Goal: Task Accomplishment & Management: Use online tool/utility

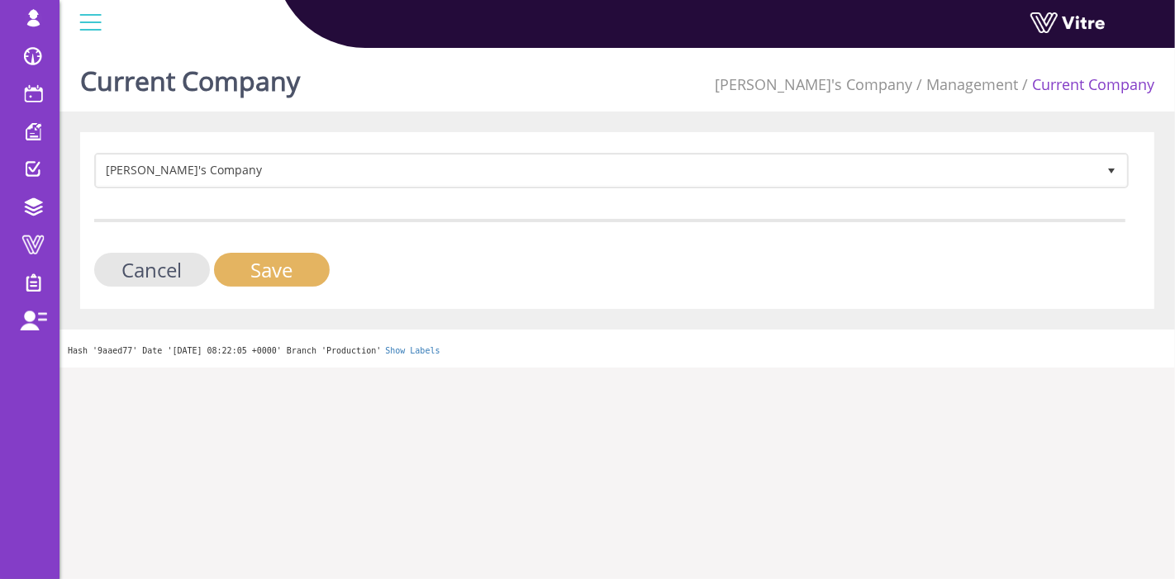
click at [262, 262] on input "Save" at bounding box center [272, 270] width 116 height 34
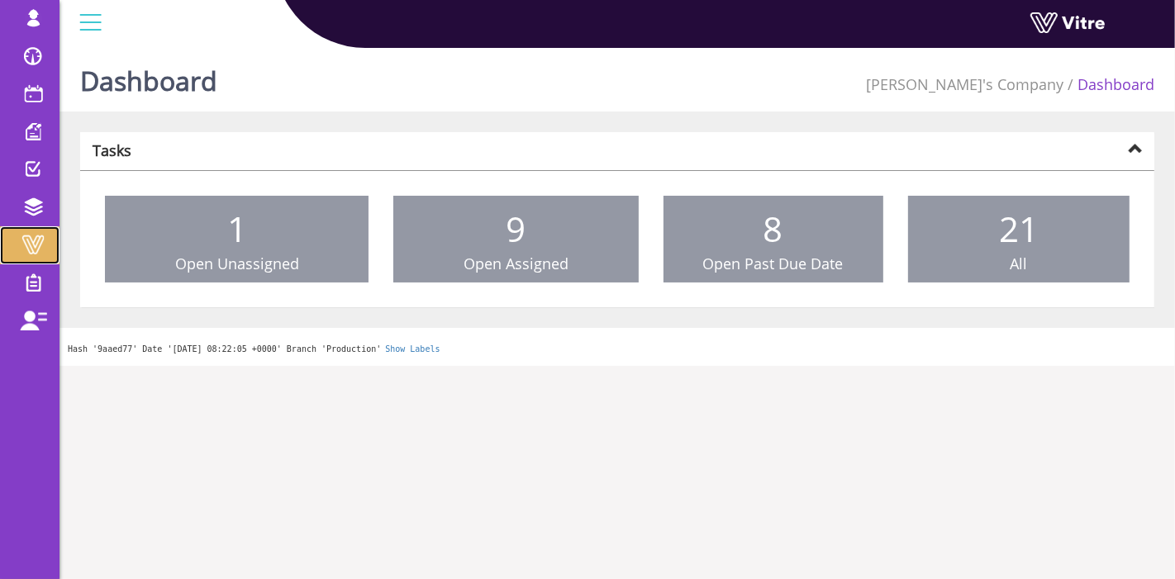
click at [26, 230] on link "Vitre" at bounding box center [29, 245] width 59 height 38
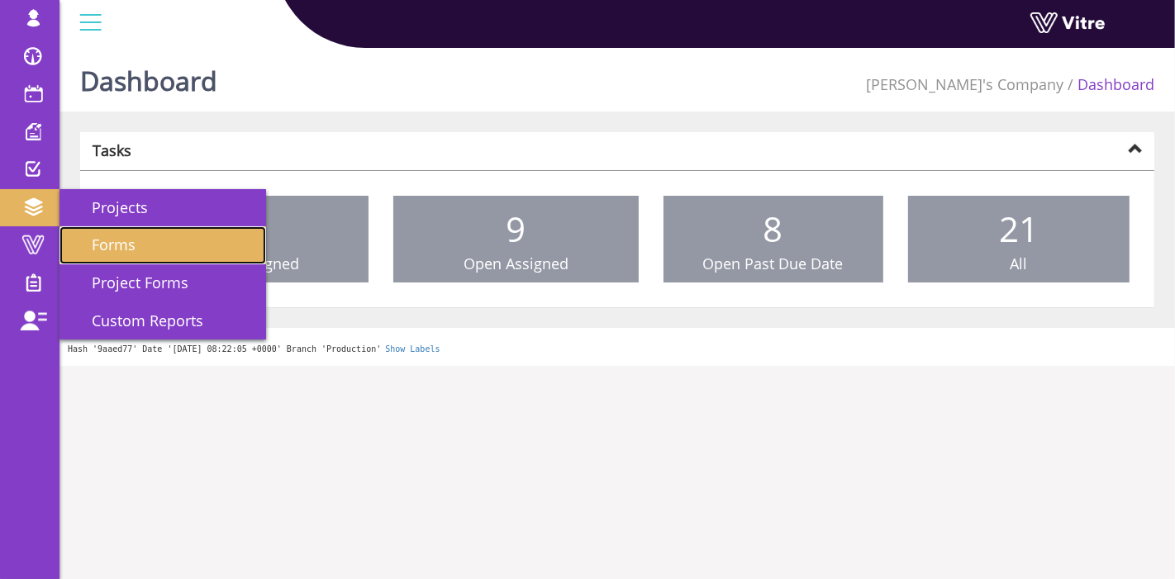
click at [144, 243] on link "Forms" at bounding box center [162, 245] width 207 height 38
click at [111, 258] on link "Forms" at bounding box center [162, 245] width 207 height 38
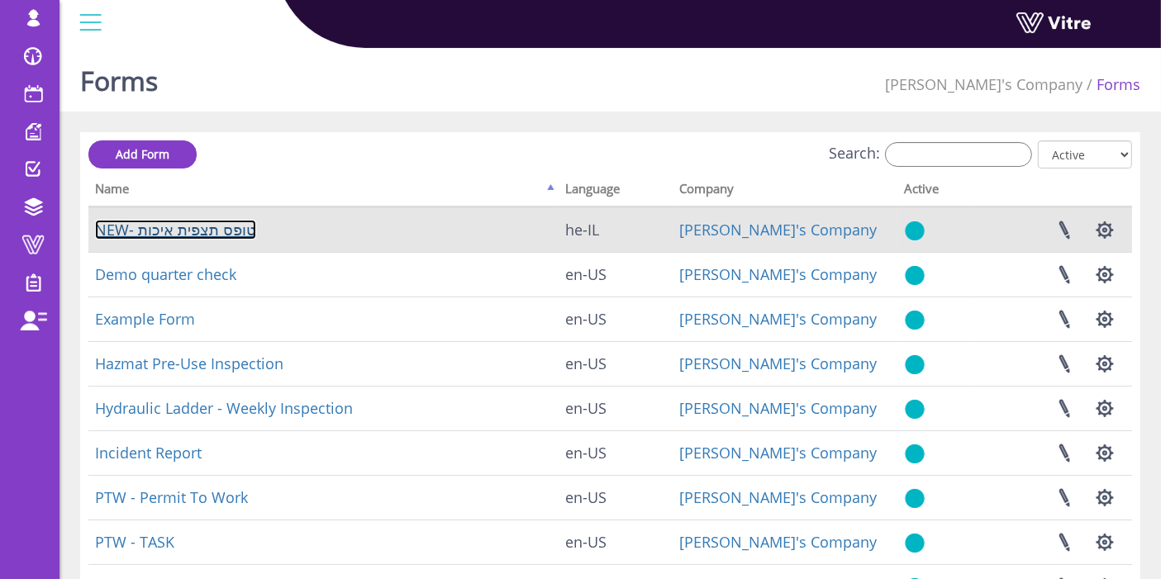
click at [212, 230] on link "NEW- טופס תצפית איכות" at bounding box center [175, 230] width 161 height 20
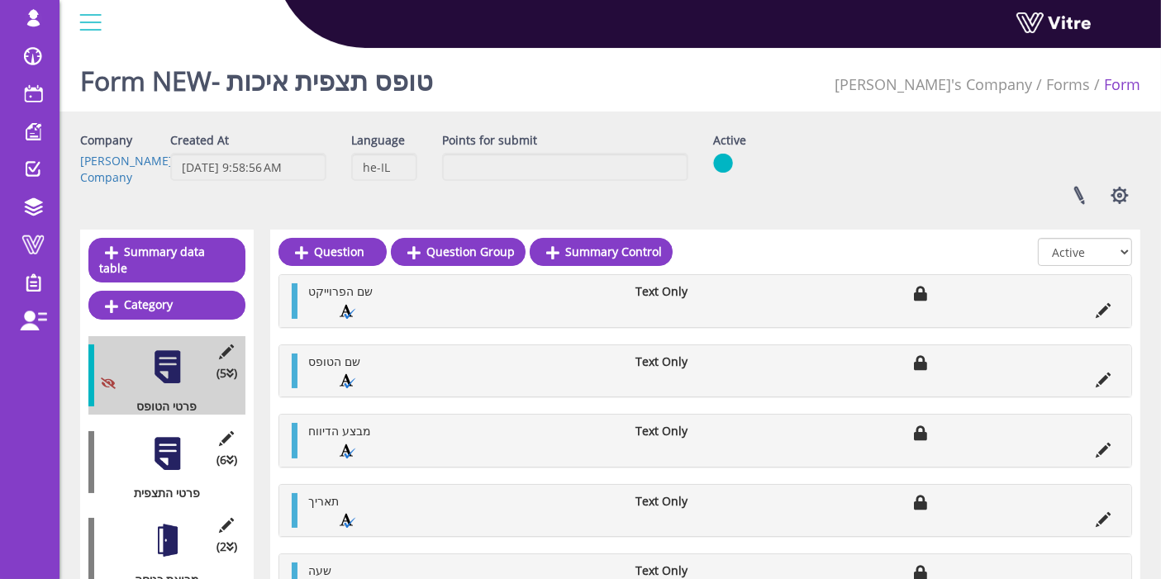
click at [175, 444] on div at bounding box center [167, 453] width 37 height 37
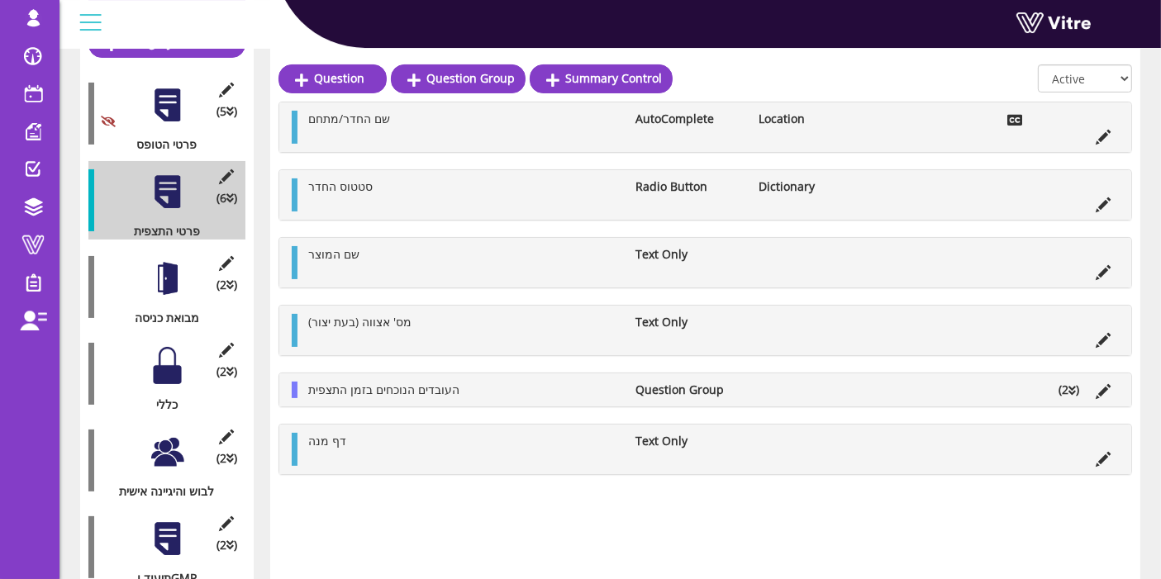
scroll to position [275, 0]
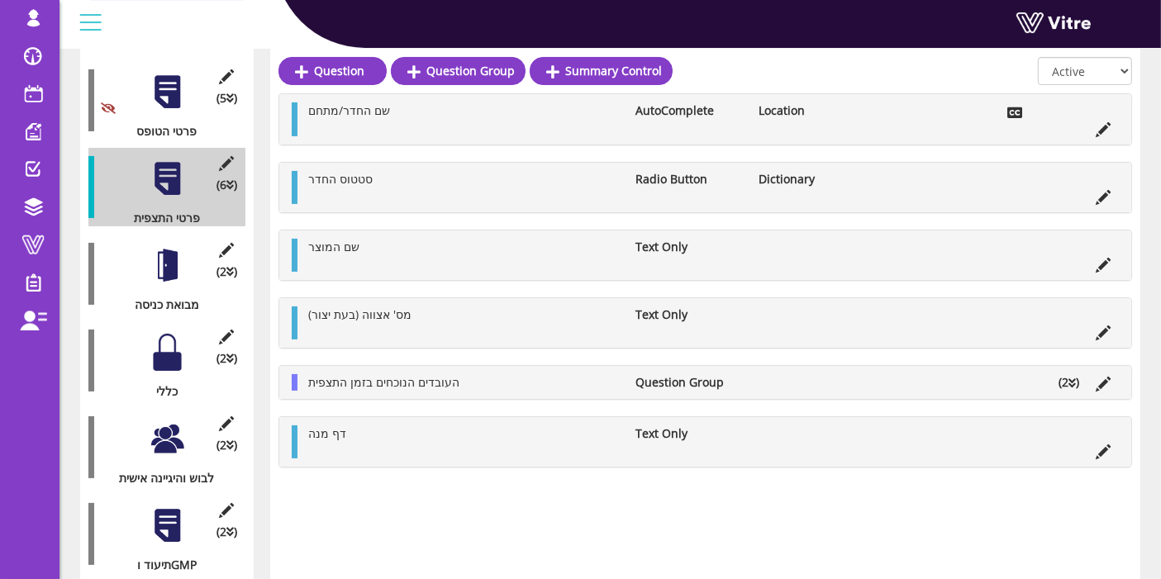
click at [163, 247] on div at bounding box center [167, 265] width 37 height 37
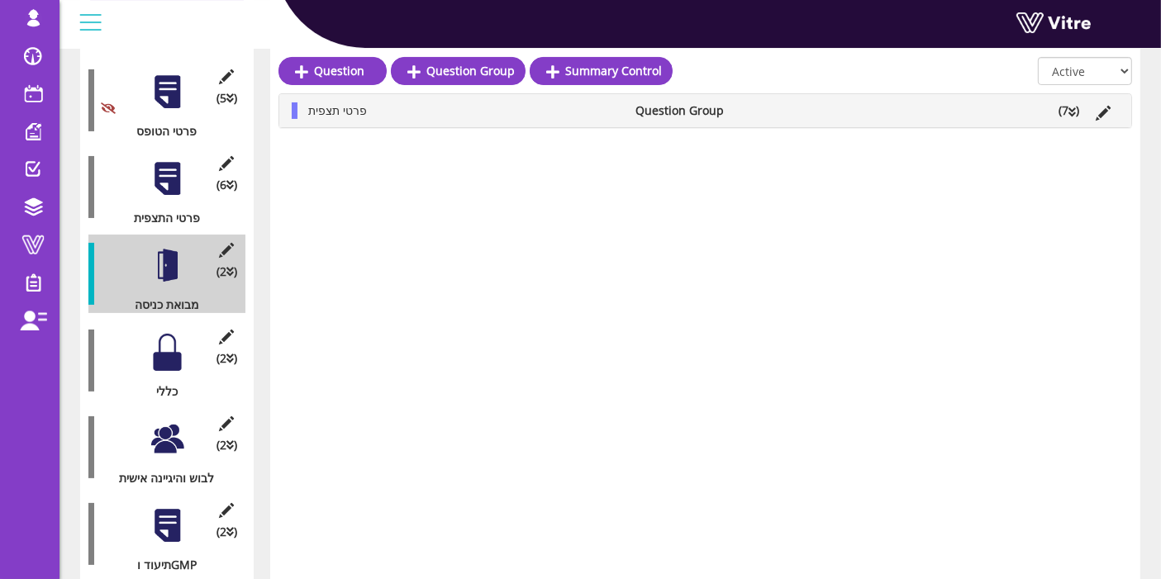
click at [1076, 107] on li "(7 )" at bounding box center [1068, 110] width 37 height 17
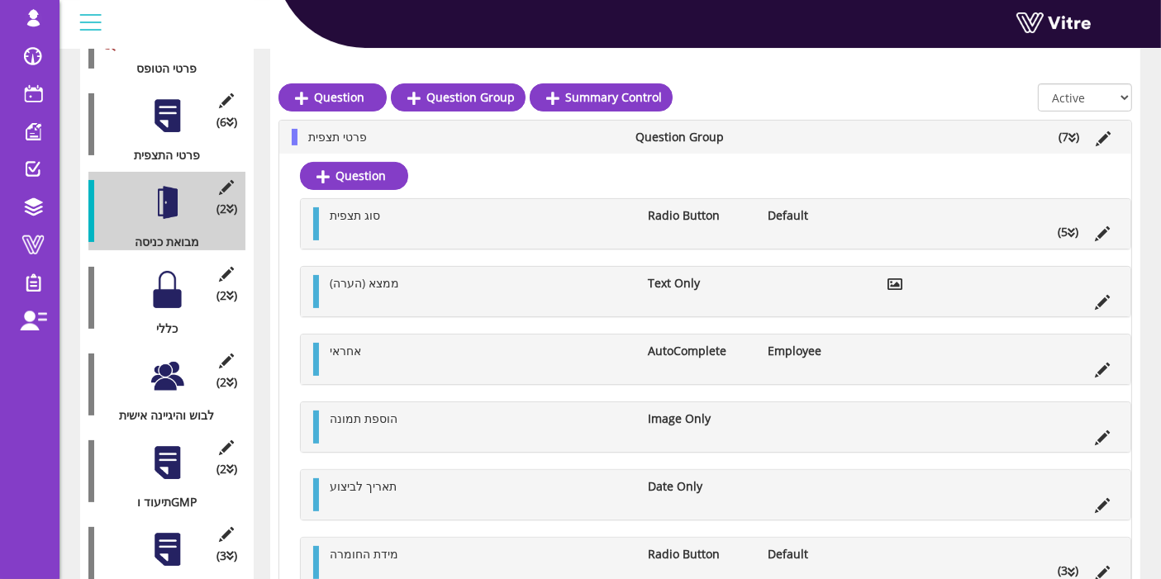
scroll to position [367, 0]
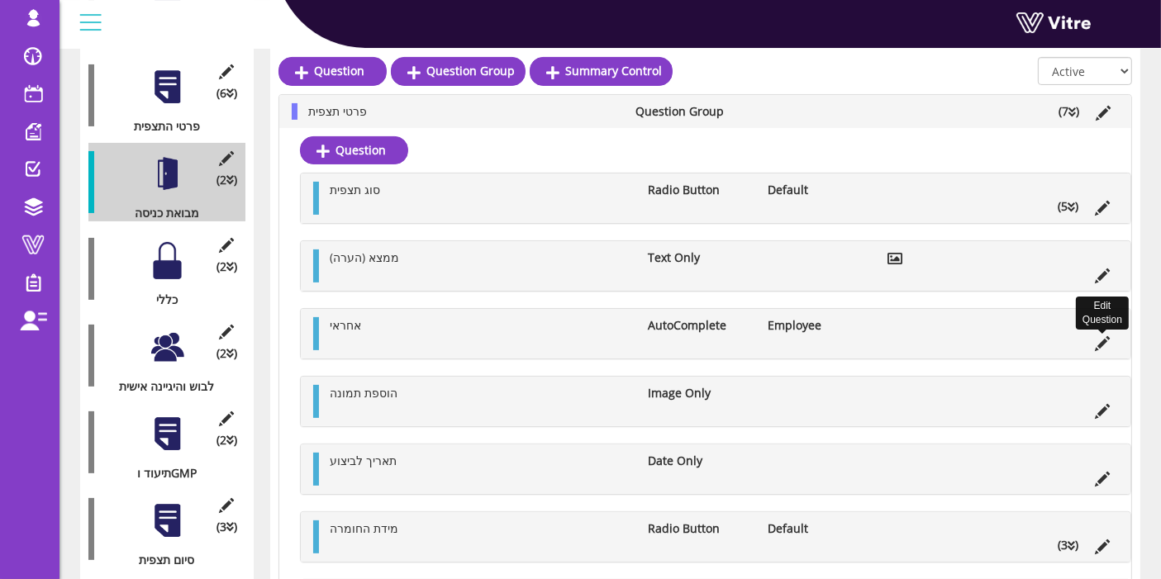
click at [1104, 336] on icon at bounding box center [1101, 343] width 15 height 15
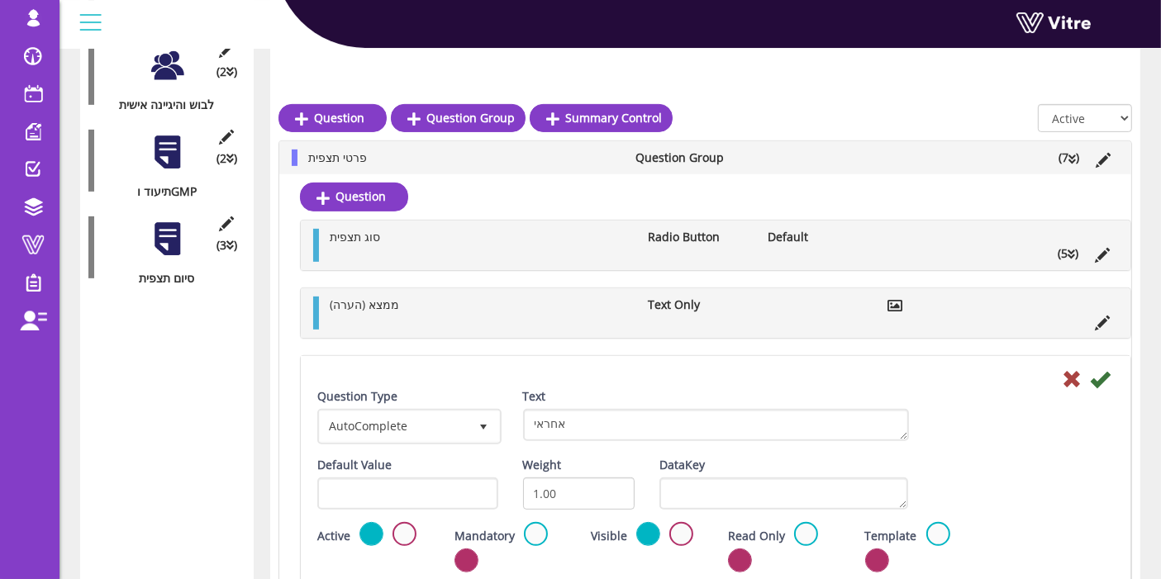
scroll to position [826, 0]
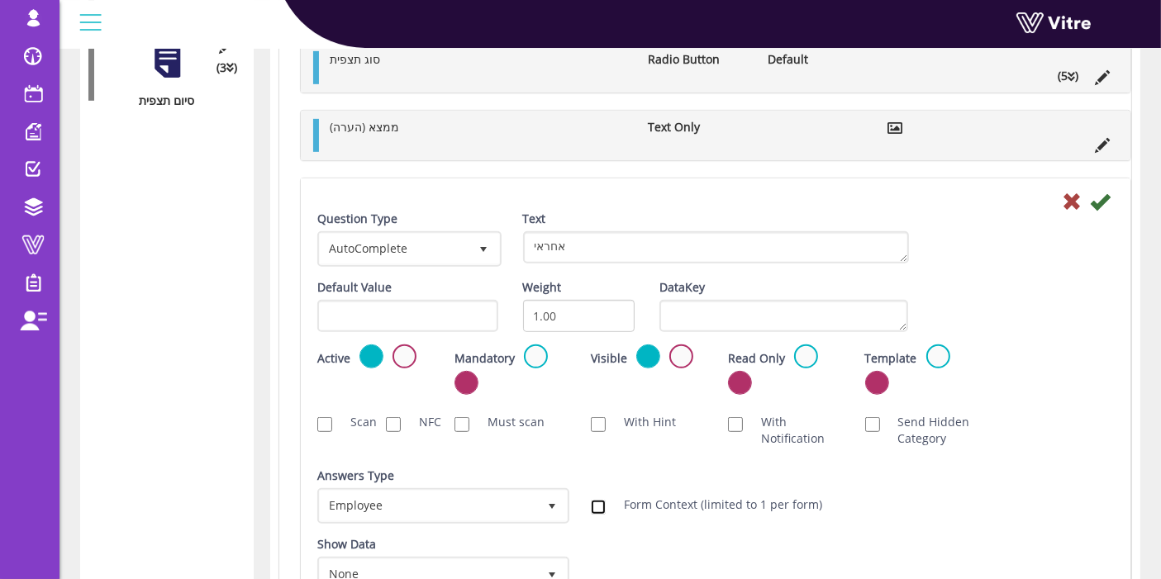
click at [596, 508] on input "Form Context (limited to 1 per form)" at bounding box center [598, 507] width 15 height 15
checkbox input "true"
click at [1105, 202] on icon at bounding box center [1100, 202] width 20 height 20
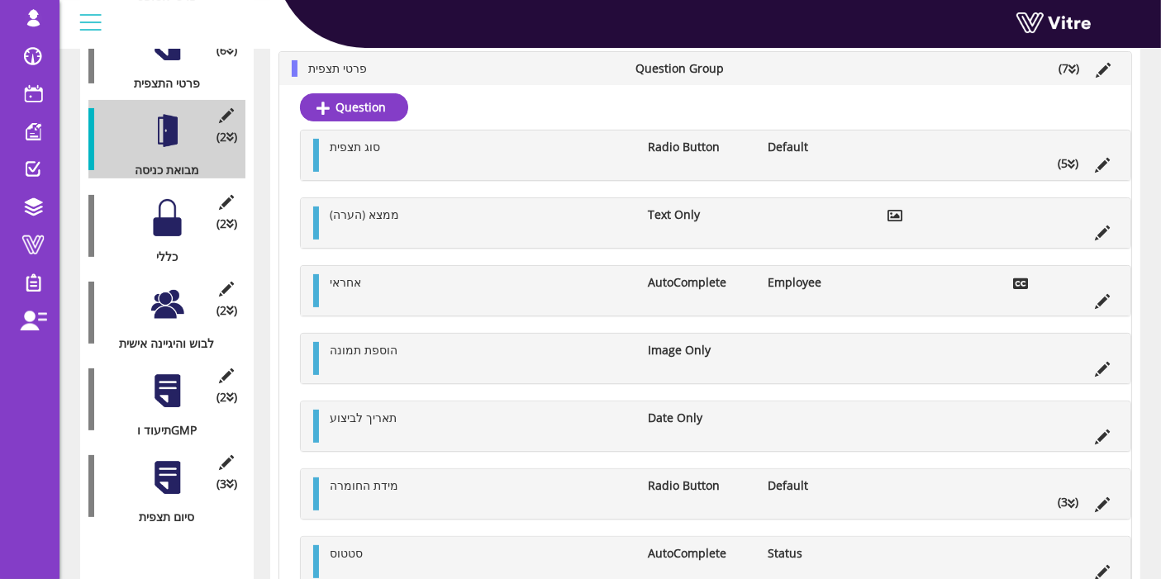
scroll to position [367, 0]
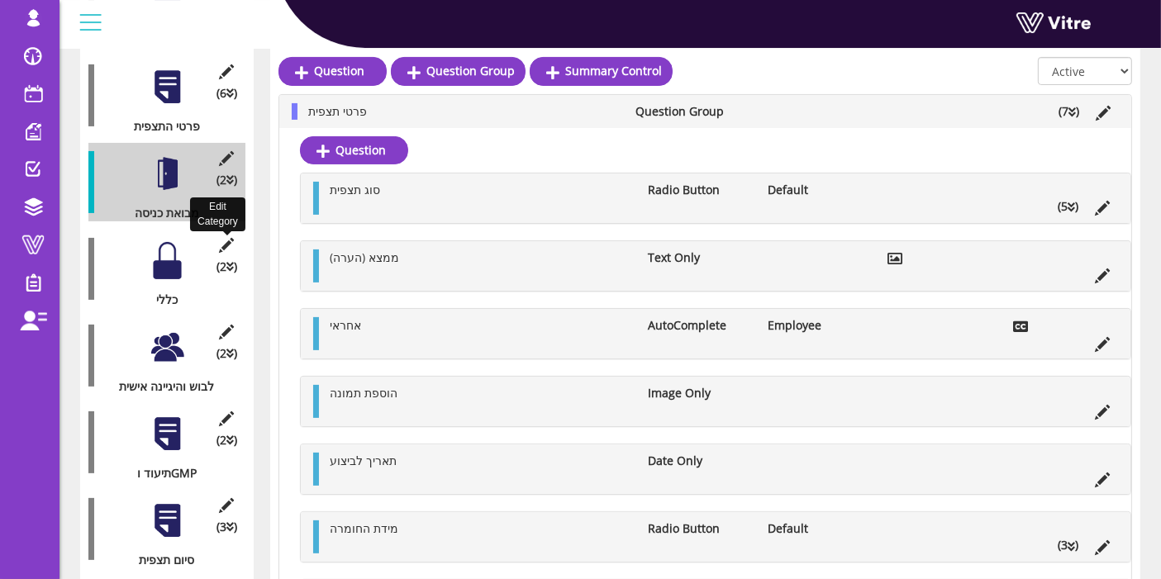
click at [223, 238] on icon at bounding box center [226, 245] width 21 height 15
click at [225, 230] on body "lishay@vitre.io Profile Notification Change Company English English Español Fra…" at bounding box center [580, 207] width 1161 height 1065
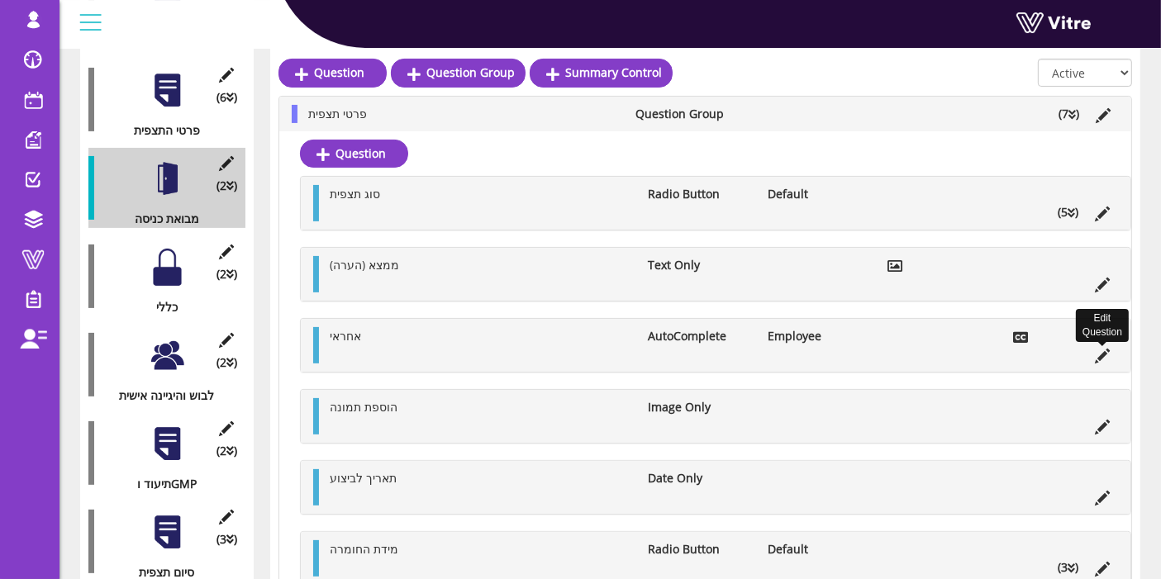
click at [1098, 349] on icon at bounding box center [1101, 356] width 15 height 15
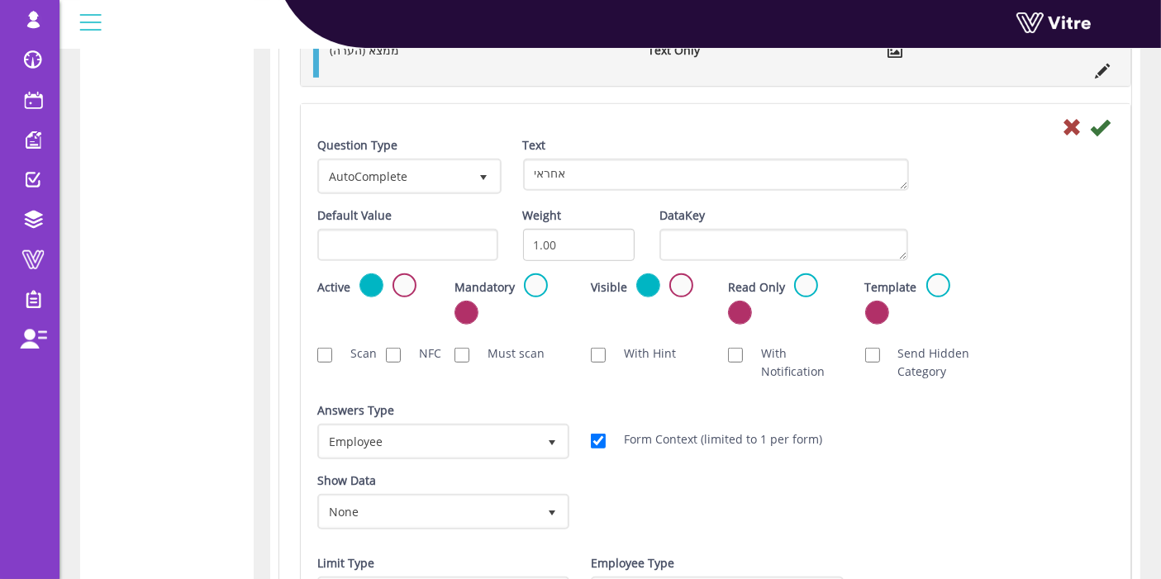
scroll to position [1101, 0]
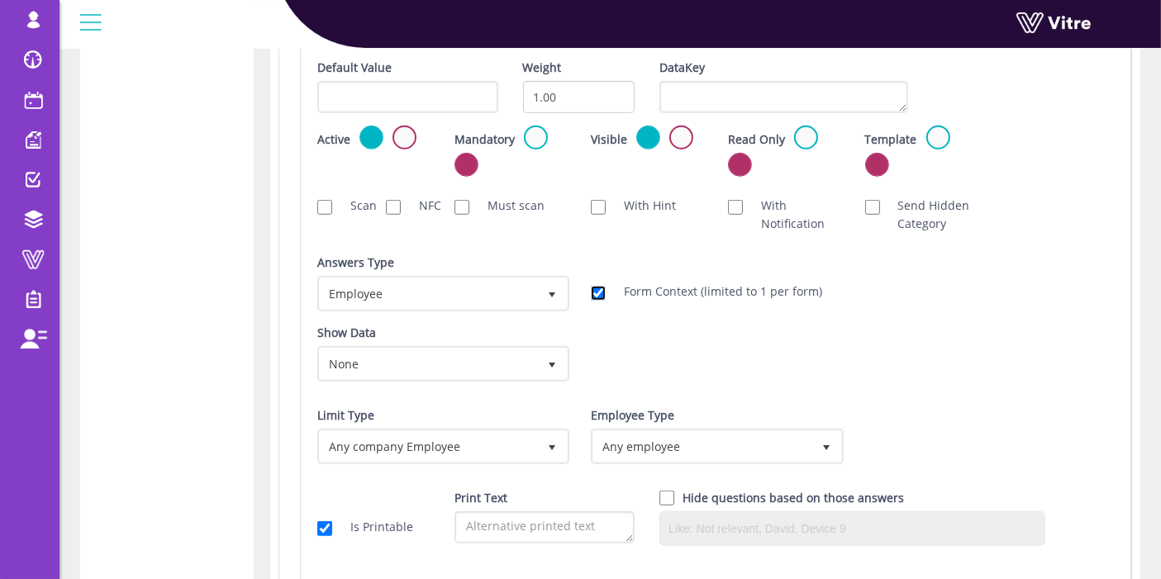
click at [594, 291] on input "Form Context (limited to 1 per form)" at bounding box center [598, 293] width 15 height 15
checkbox input "false"
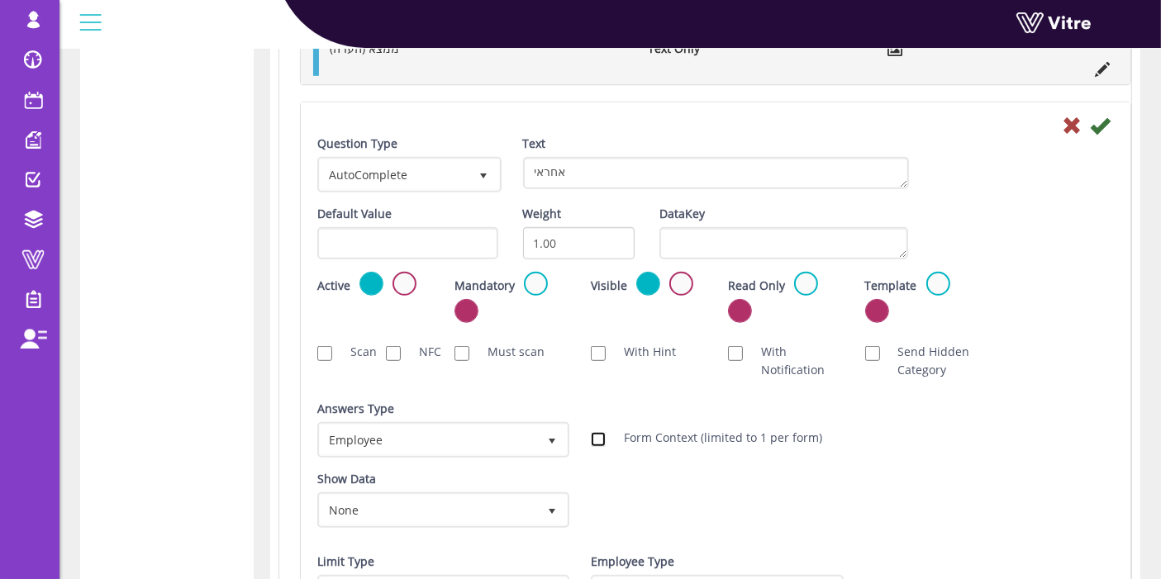
scroll to position [826, 0]
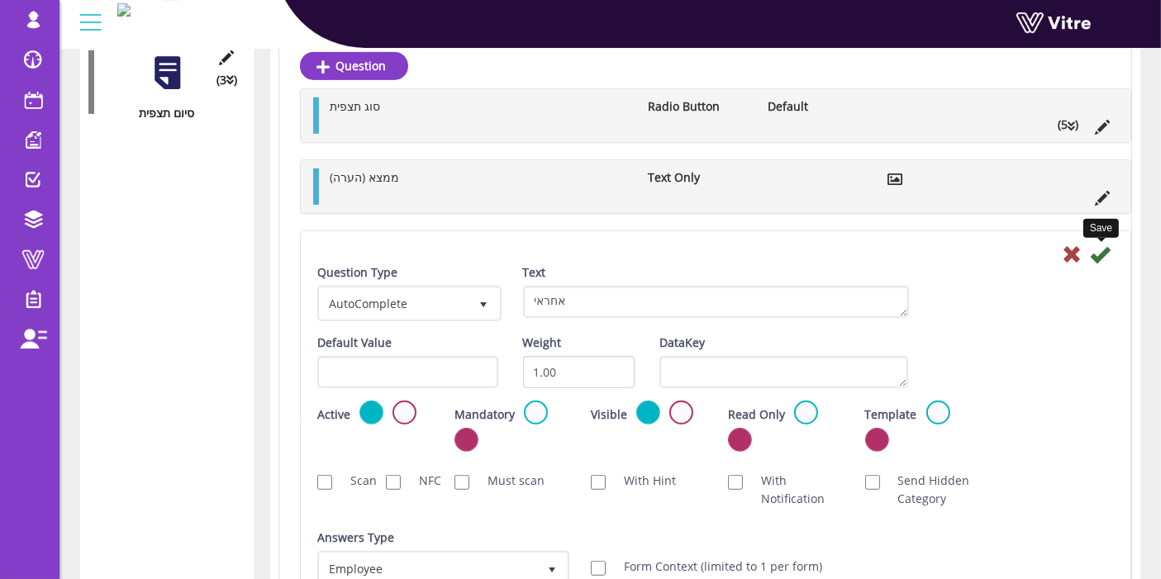
click at [1098, 257] on icon at bounding box center [1100, 255] width 20 height 20
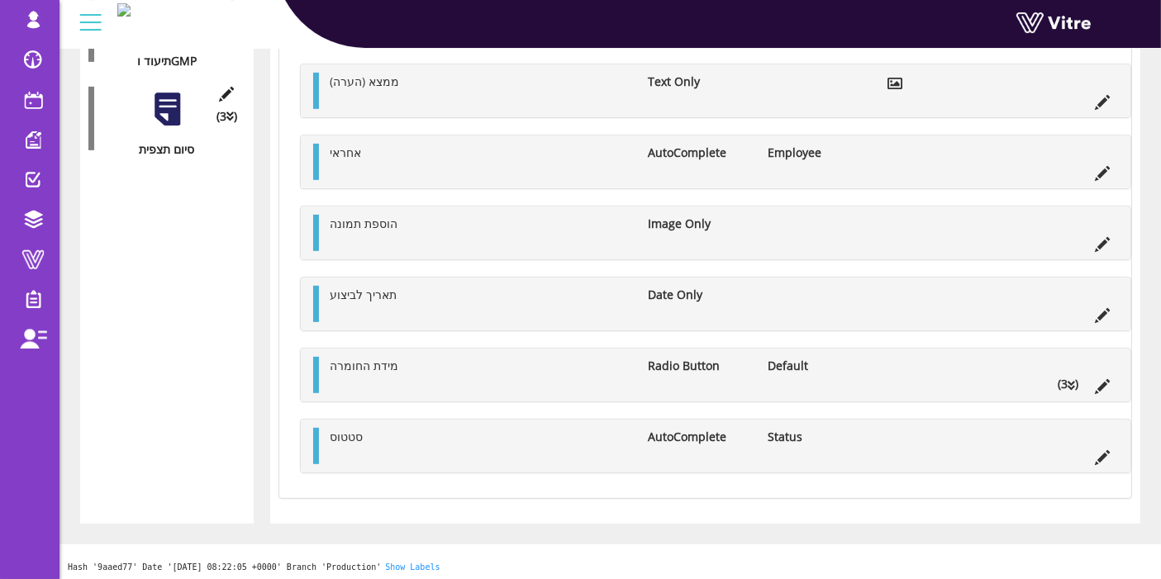
click at [176, 105] on div at bounding box center [167, 109] width 37 height 37
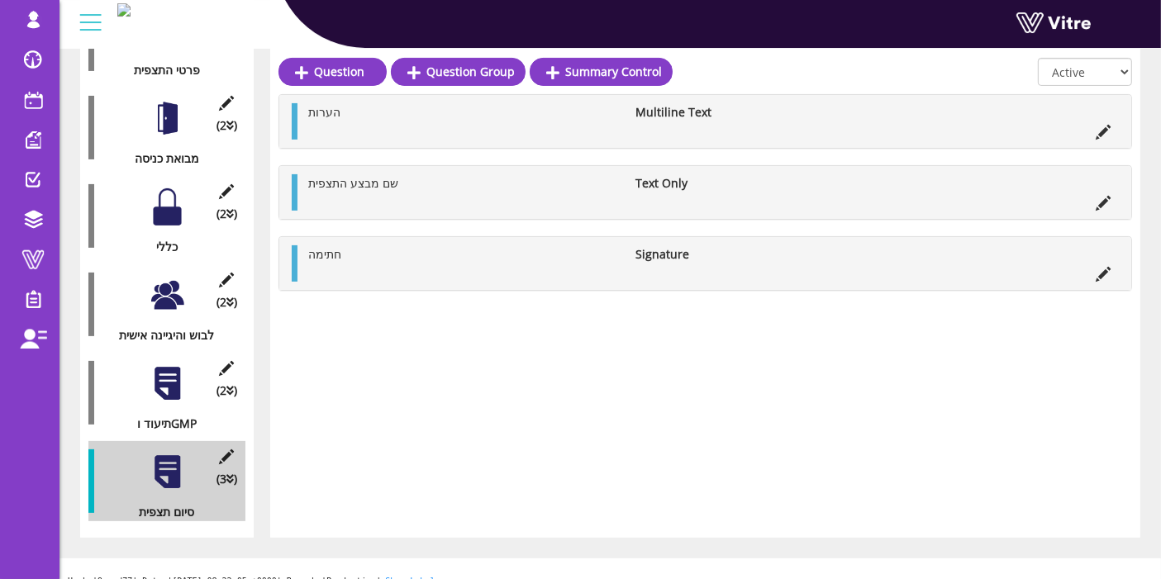
click at [164, 365] on div at bounding box center [167, 383] width 37 height 37
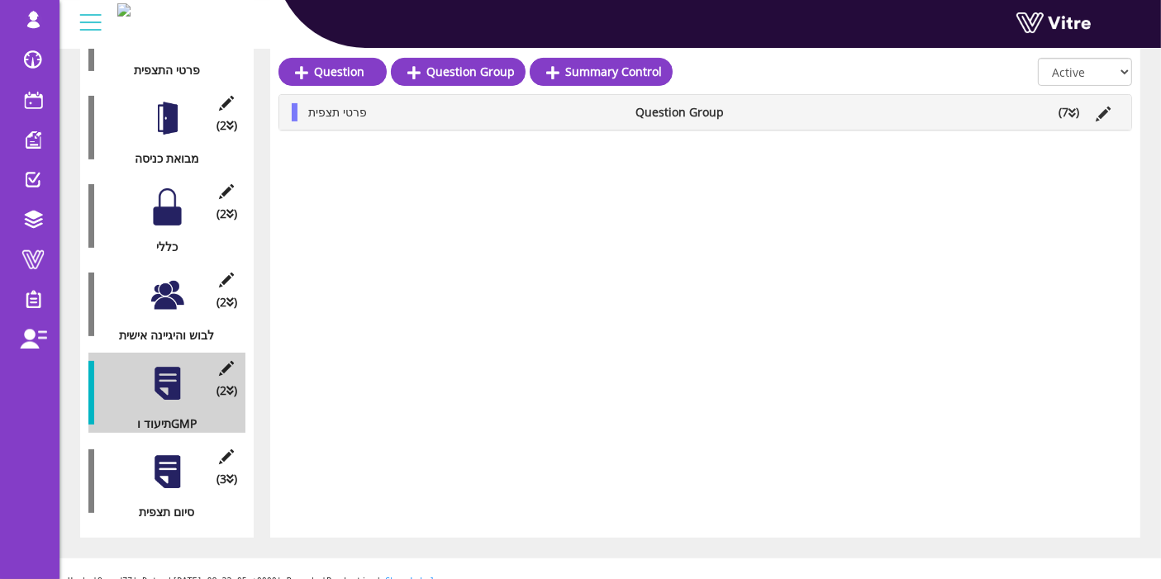
click at [1071, 117] on li "(7 )" at bounding box center [1068, 112] width 37 height 18
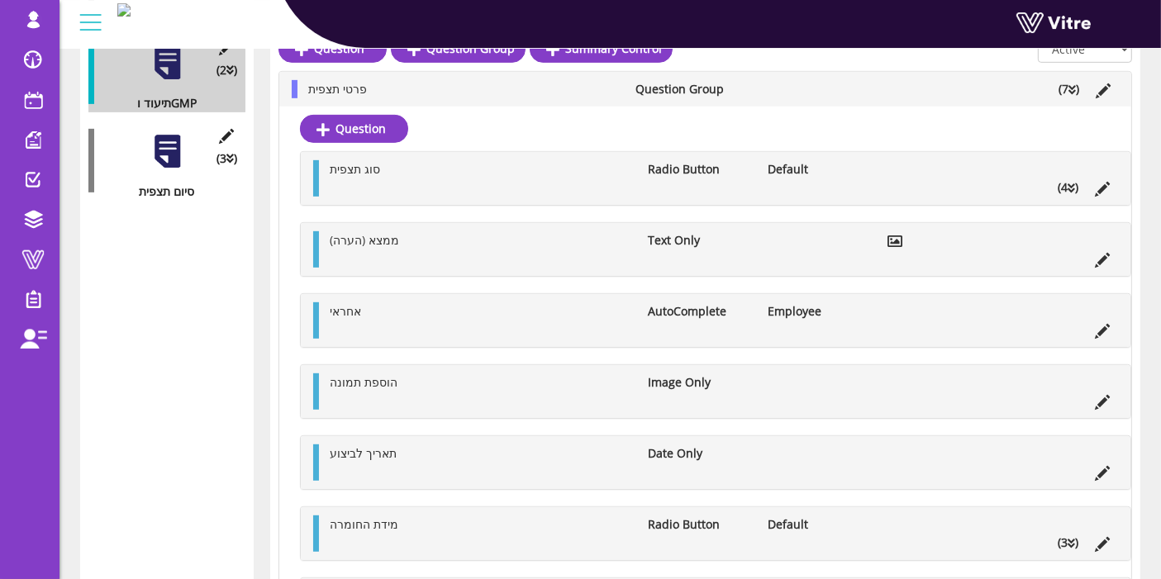
scroll to position [724, 0]
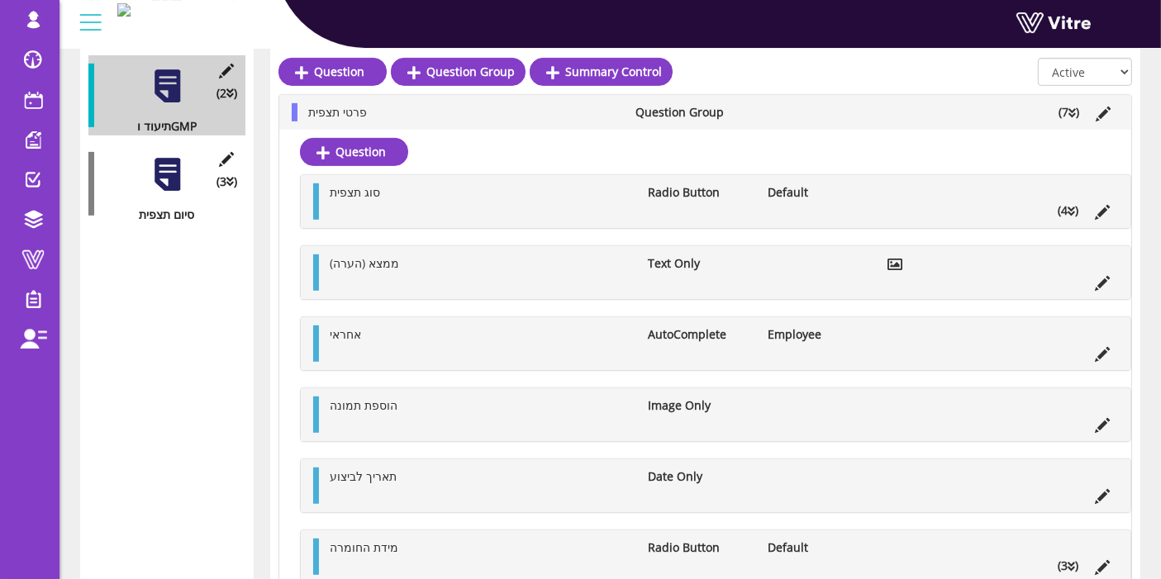
click at [1071, 112] on icon at bounding box center [1071, 113] width 7 height 12
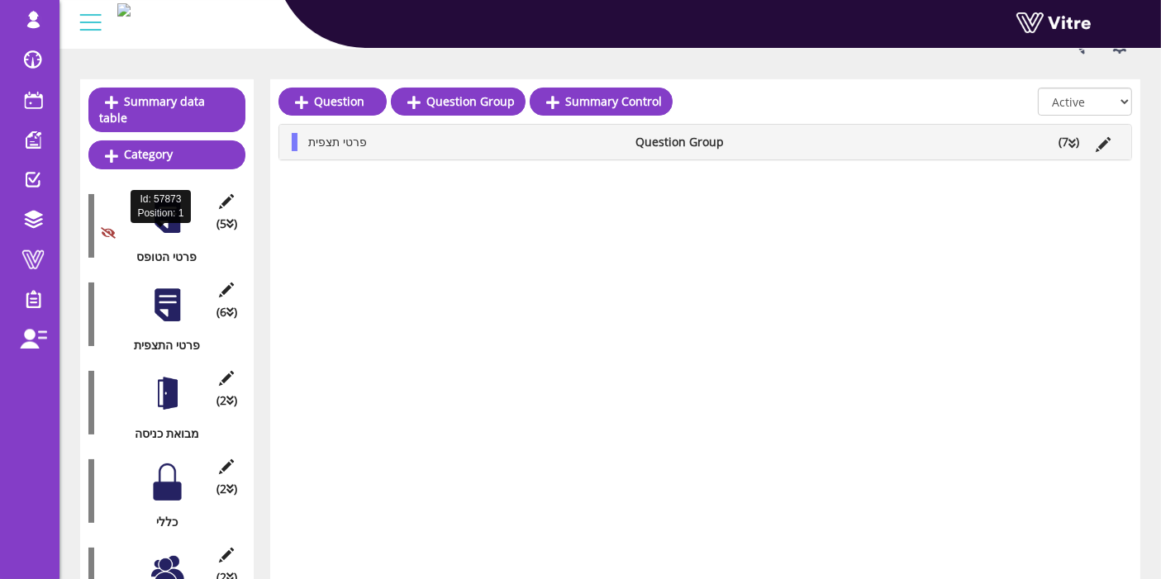
scroll to position [244, 0]
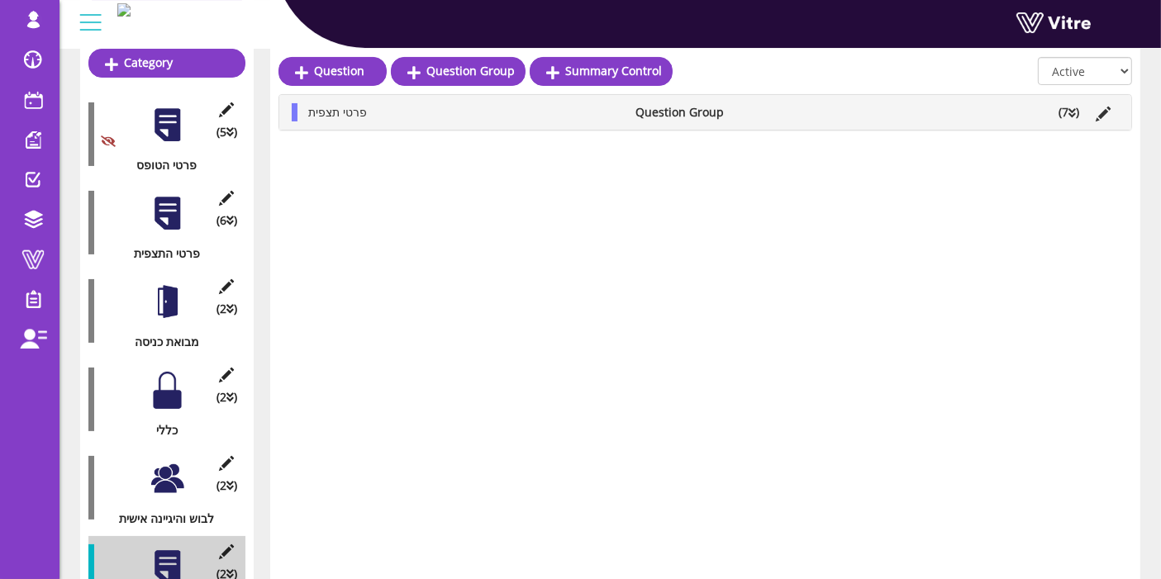
click at [166, 204] on div at bounding box center [167, 213] width 37 height 37
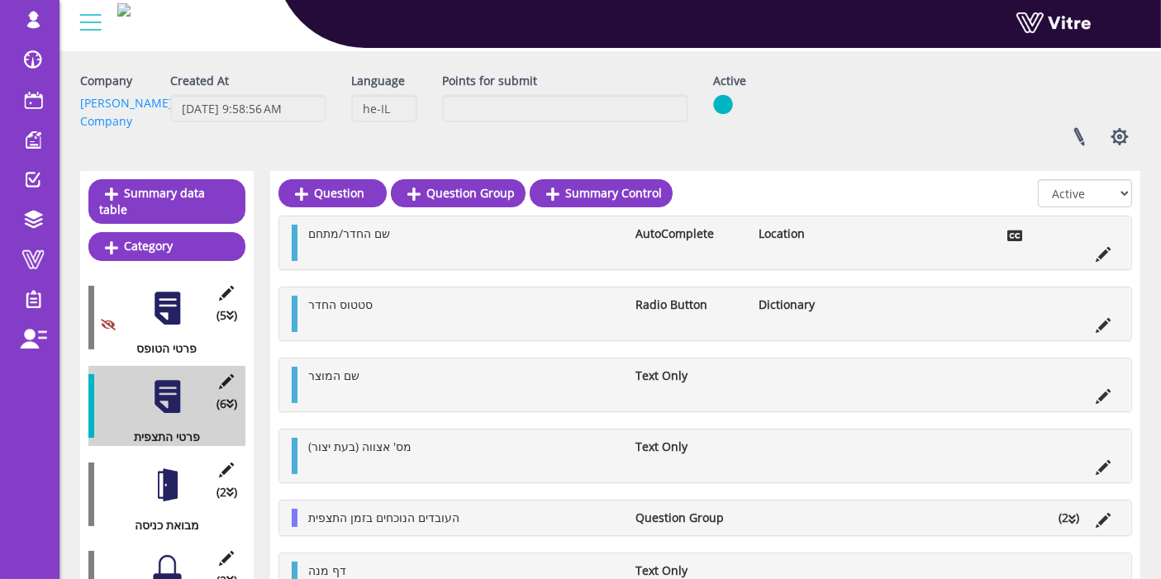
scroll to position [152, 0]
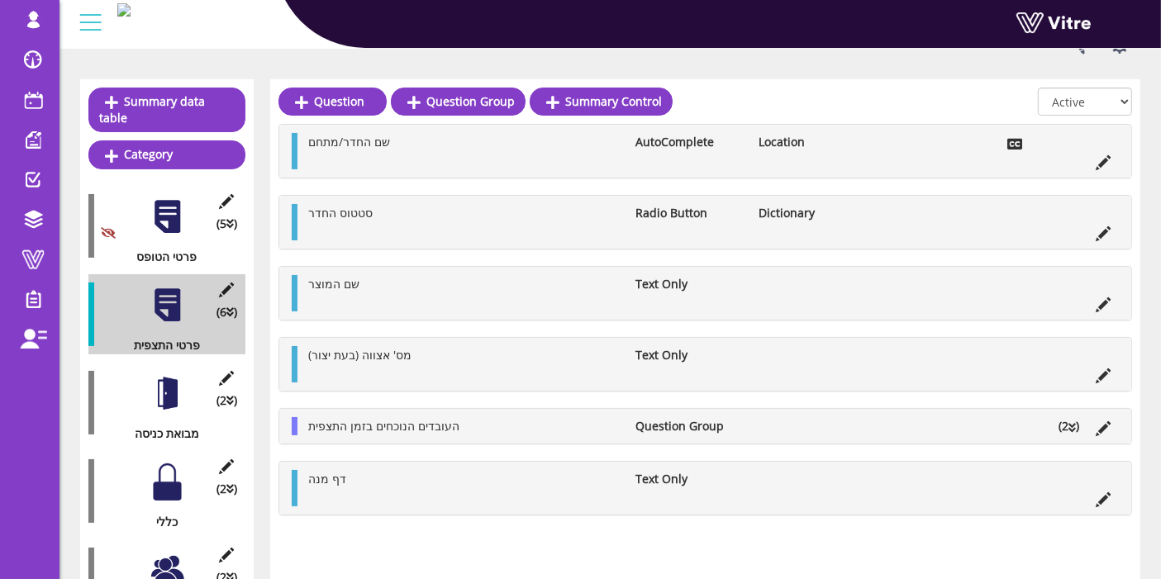
click at [171, 380] on div at bounding box center [167, 393] width 37 height 37
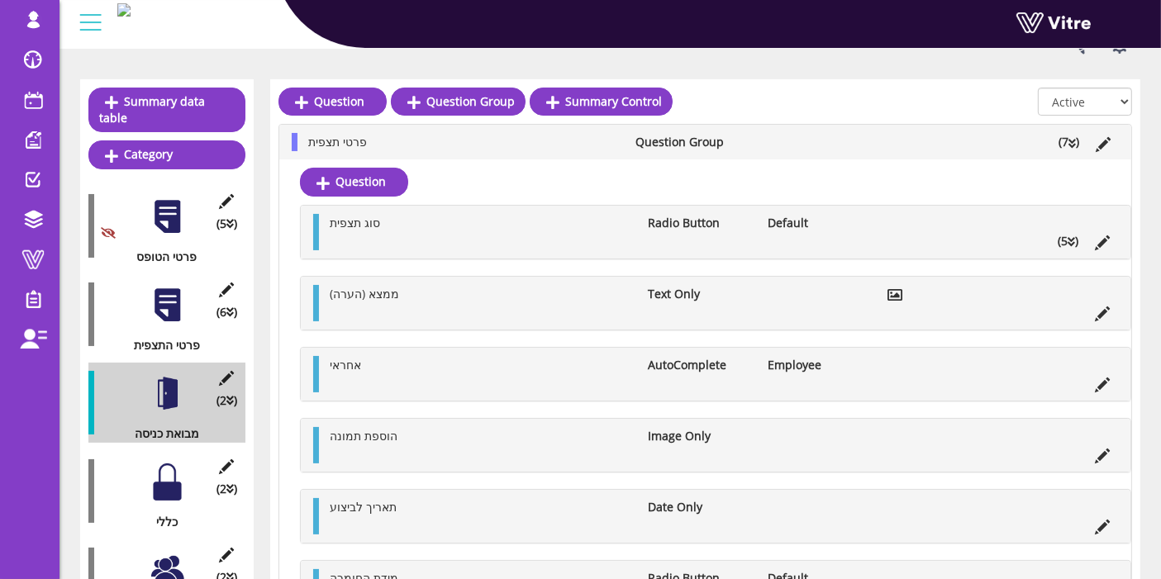
click at [169, 482] on div "(2 ) כללי" at bounding box center [166, 491] width 157 height 80
click at [167, 477] on div at bounding box center [167, 481] width 37 height 37
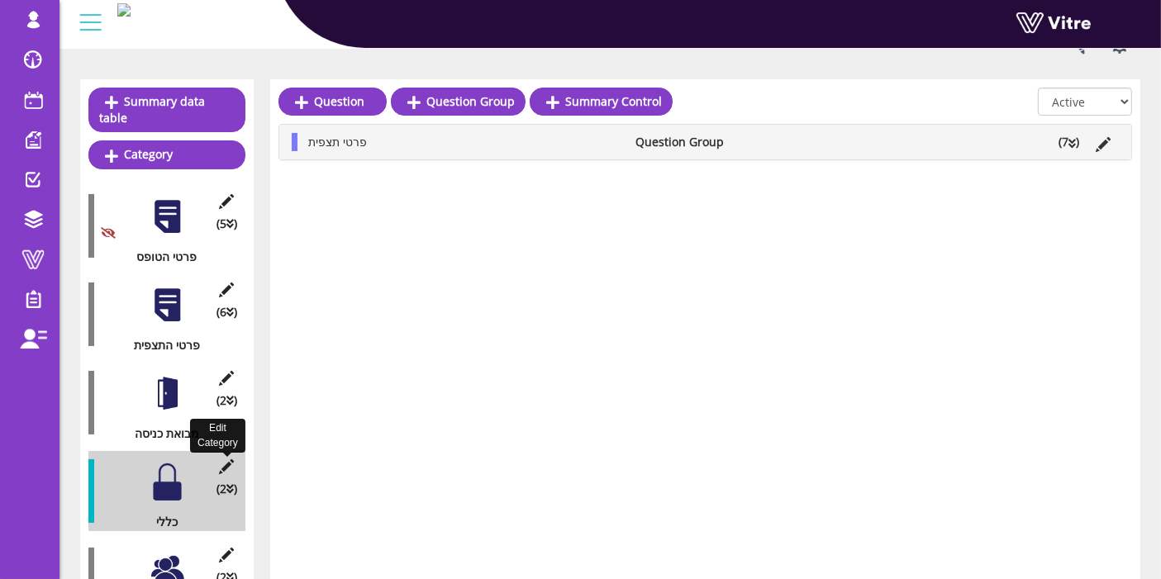
click at [226, 459] on icon at bounding box center [226, 466] width 21 height 15
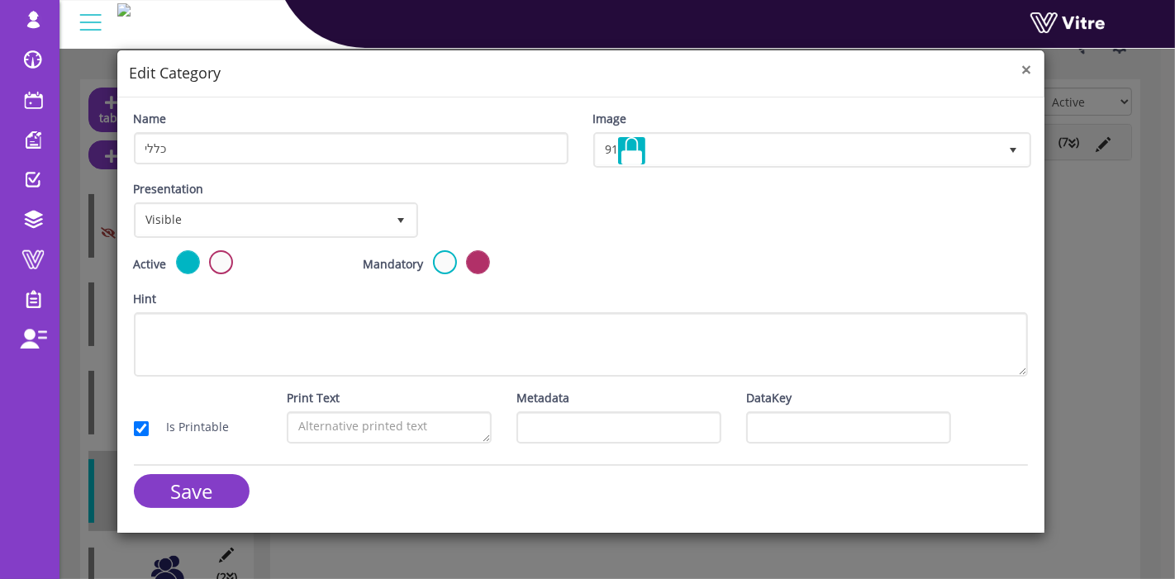
click at [1024, 69] on span "×" at bounding box center [1027, 69] width 10 height 23
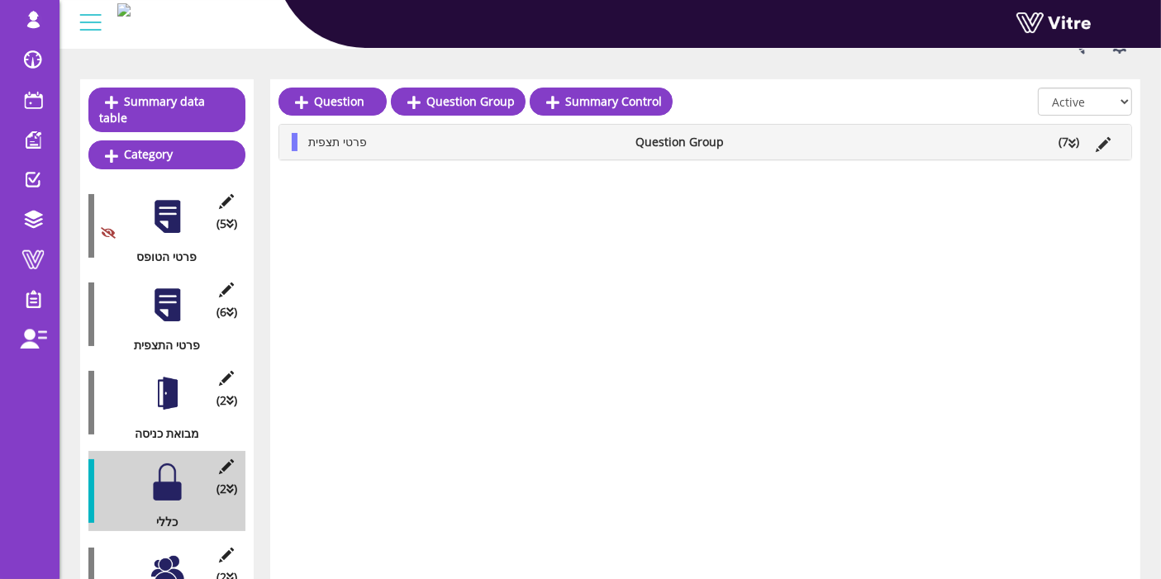
click at [173, 465] on div at bounding box center [167, 481] width 37 height 37
click at [1061, 145] on li "(7 )" at bounding box center [1068, 142] width 37 height 18
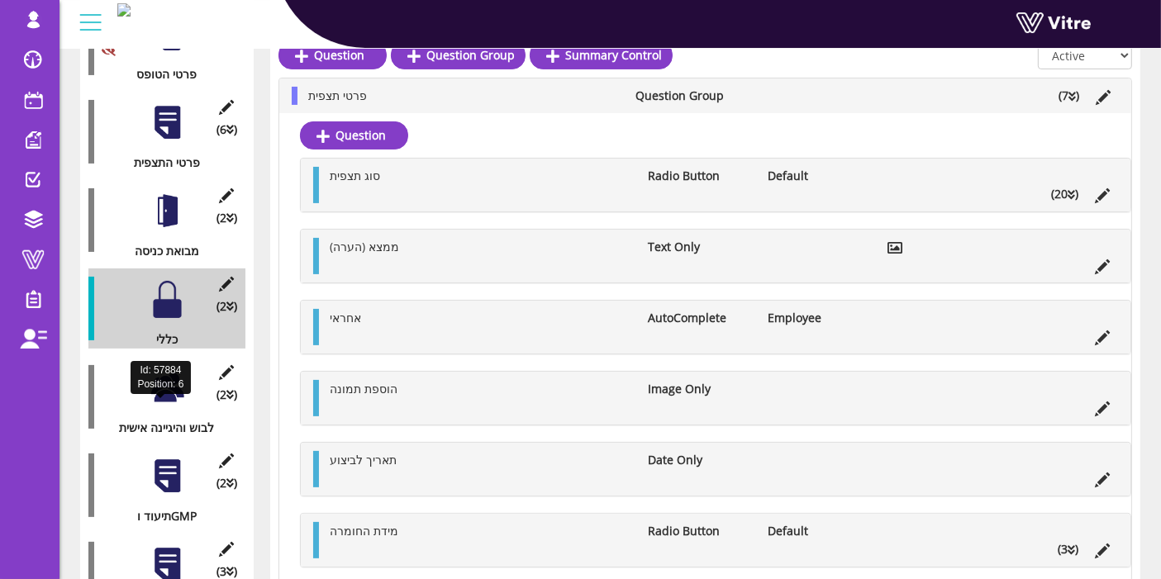
scroll to position [335, 0]
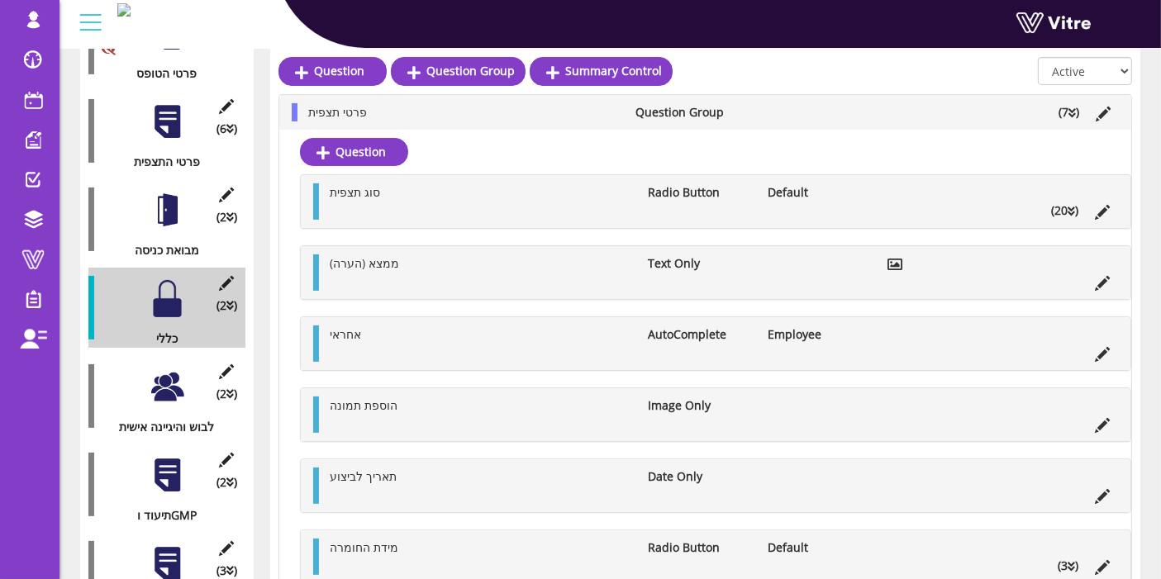
click at [165, 373] on div at bounding box center [167, 386] width 37 height 37
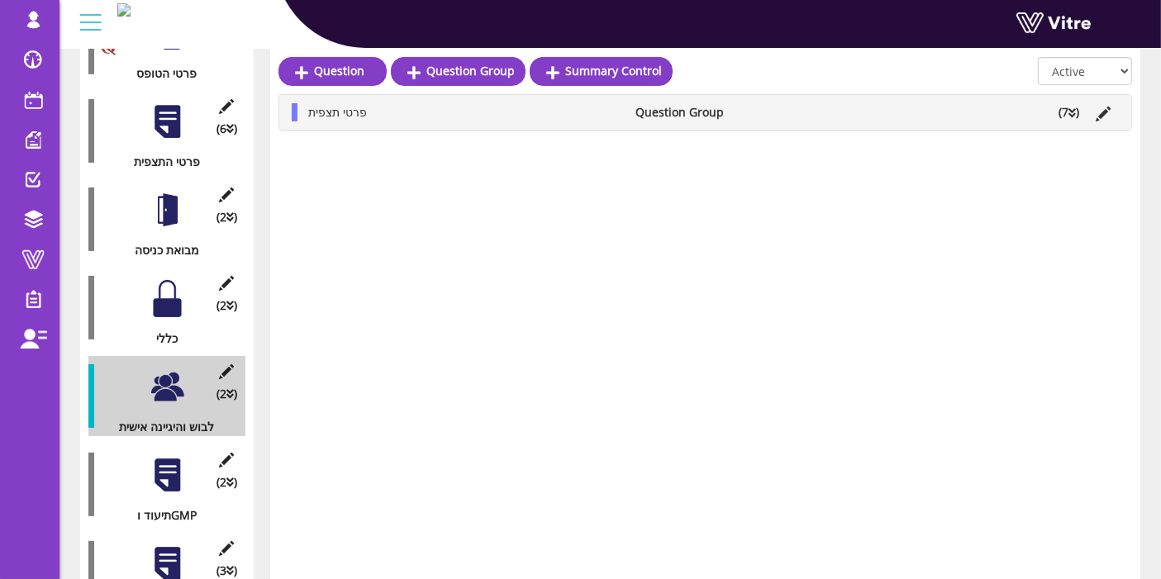
click at [1068, 103] on li "(7 )" at bounding box center [1068, 112] width 37 height 18
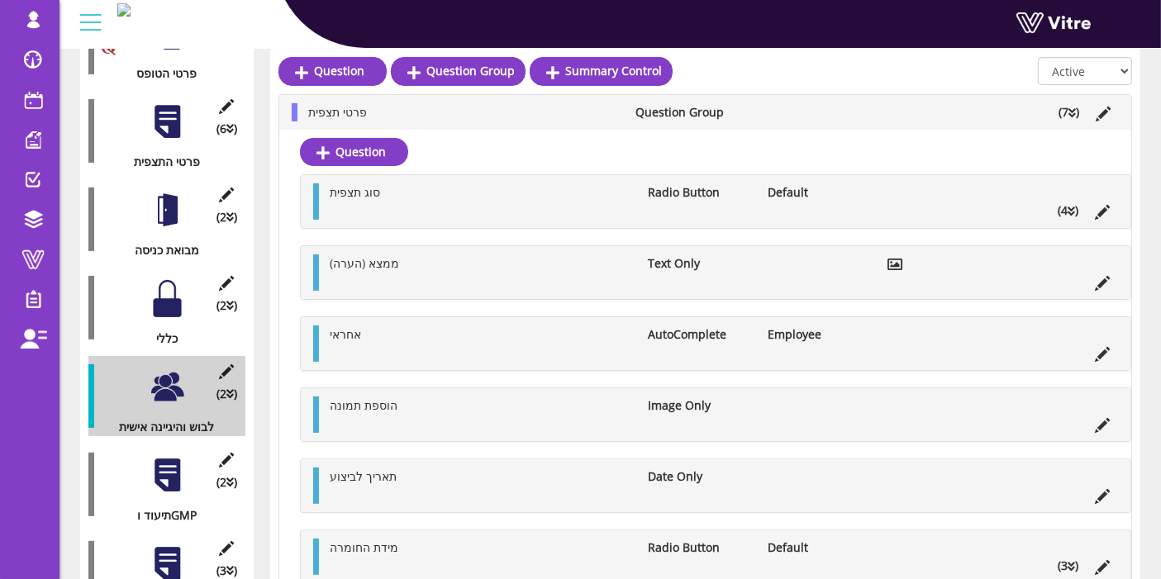
click at [168, 471] on div at bounding box center [167, 475] width 37 height 37
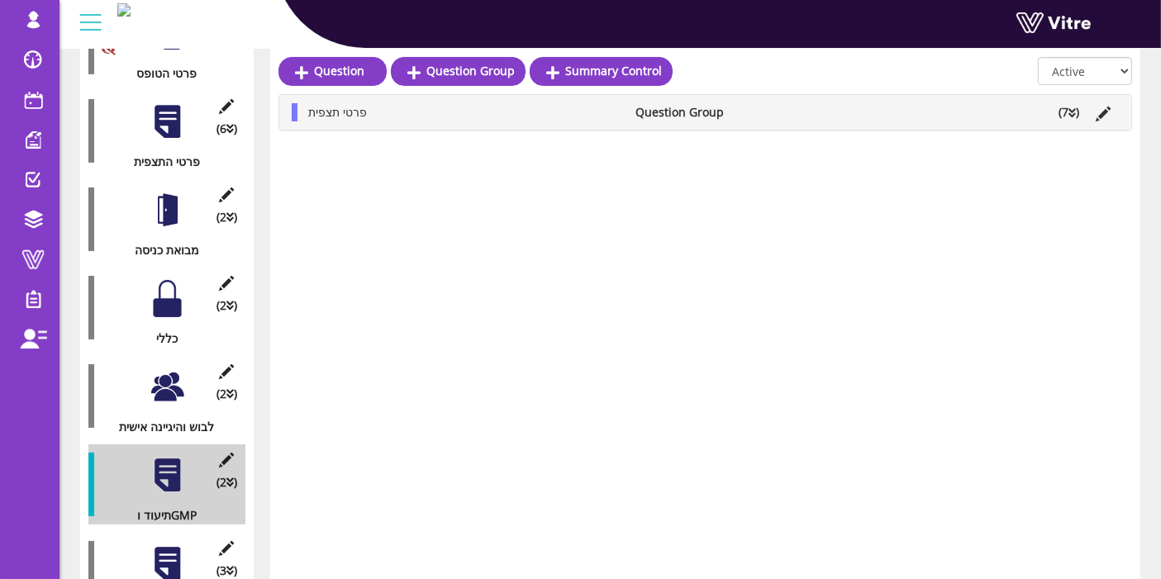
click at [1071, 107] on icon at bounding box center [1071, 113] width 7 height 12
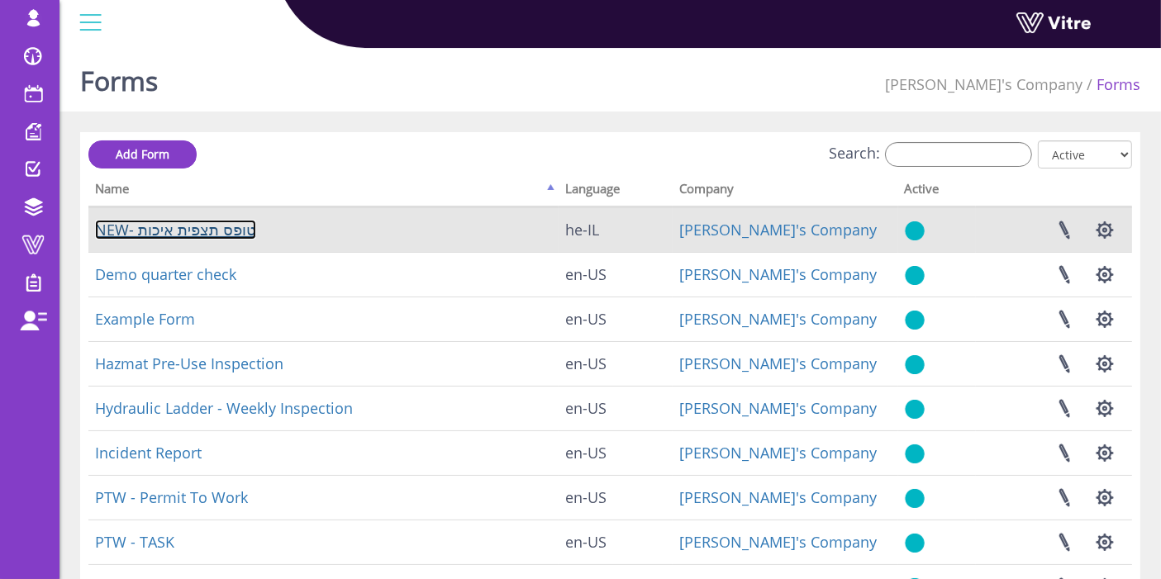
click at [188, 230] on link "NEW- טופס תצפית איכות" at bounding box center [175, 230] width 161 height 20
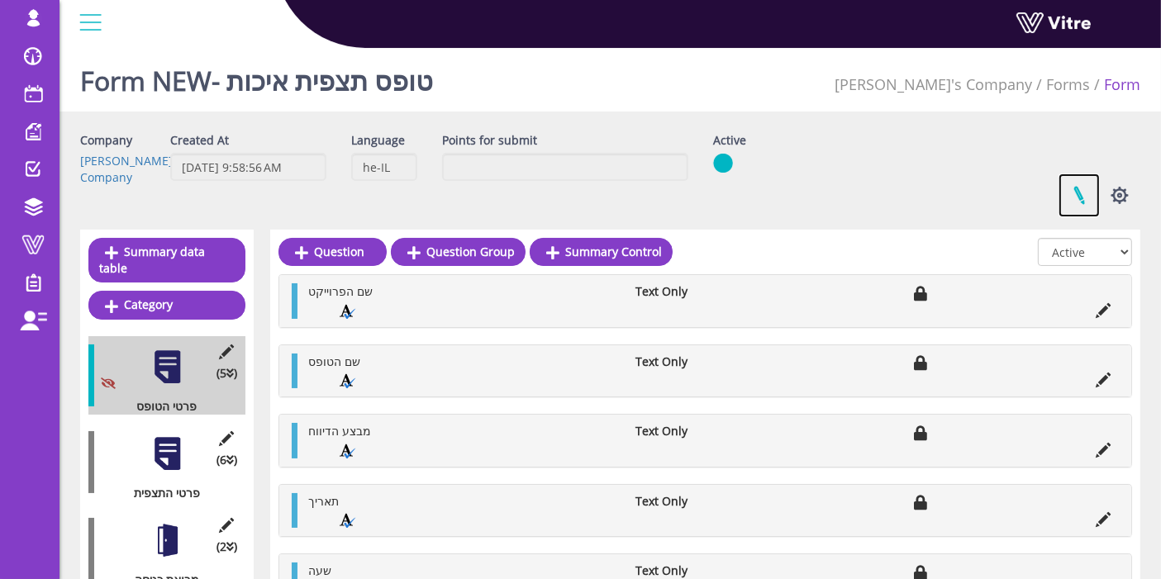
click at [1086, 193] on link at bounding box center [1078, 195] width 41 height 44
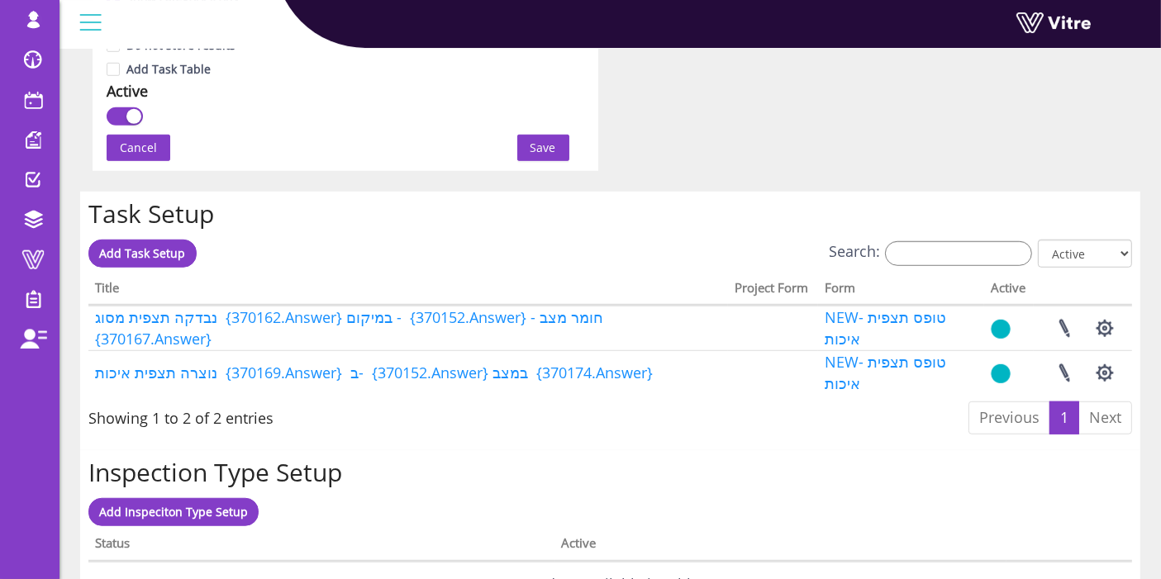
scroll to position [1134, 0]
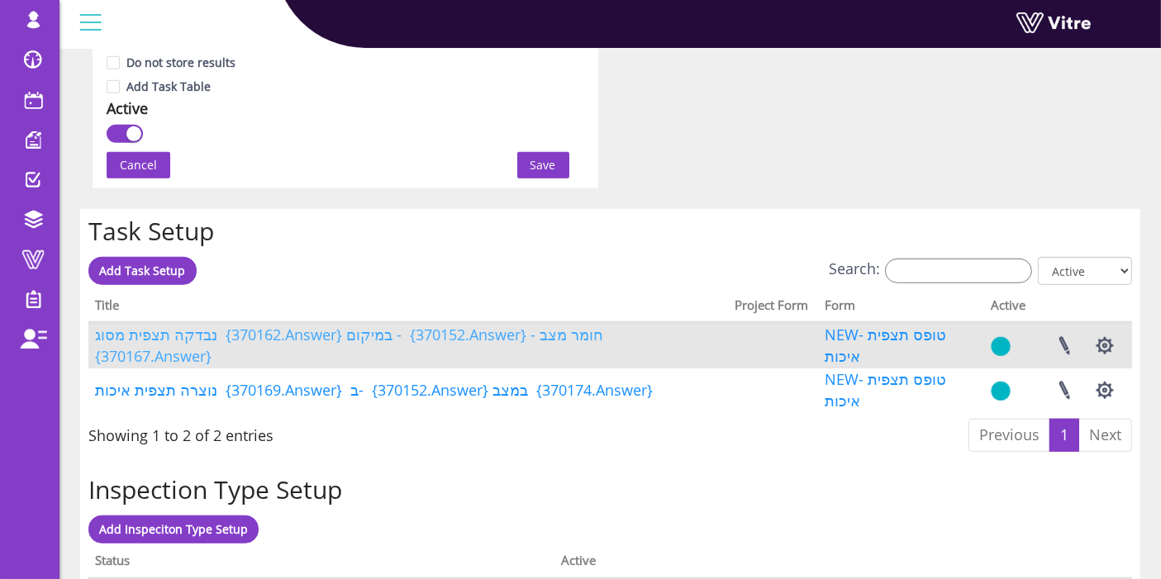
click at [489, 343] on link "נבדקה תצפית מסוג {370162.Answer} במיקום - {370152.Answer} - חומר מצב {370167.An…" at bounding box center [351, 345] width 512 height 41
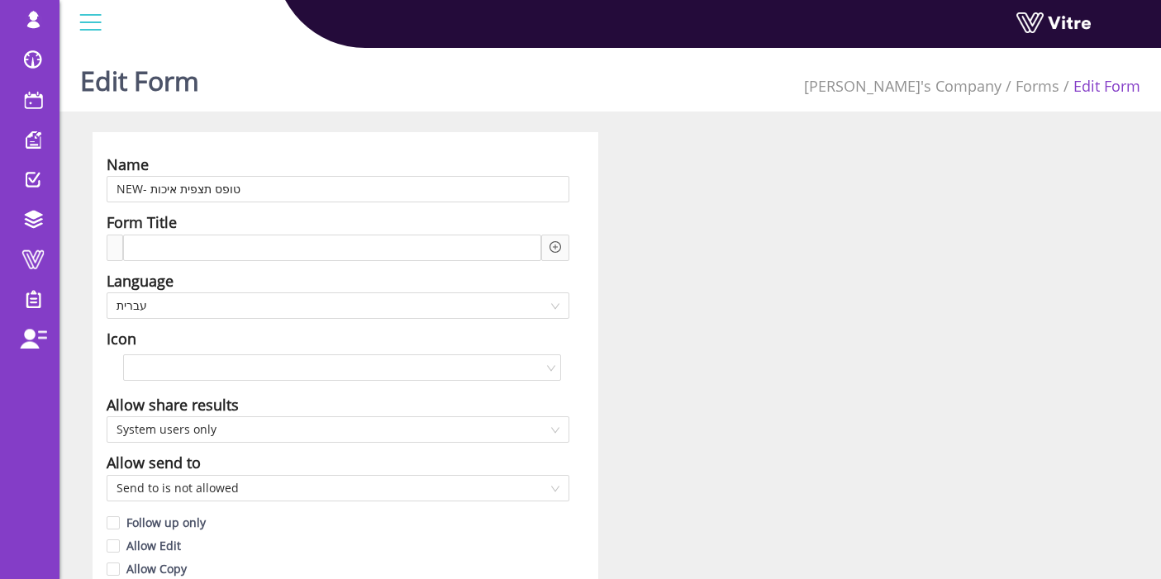
scroll to position [1134, 0]
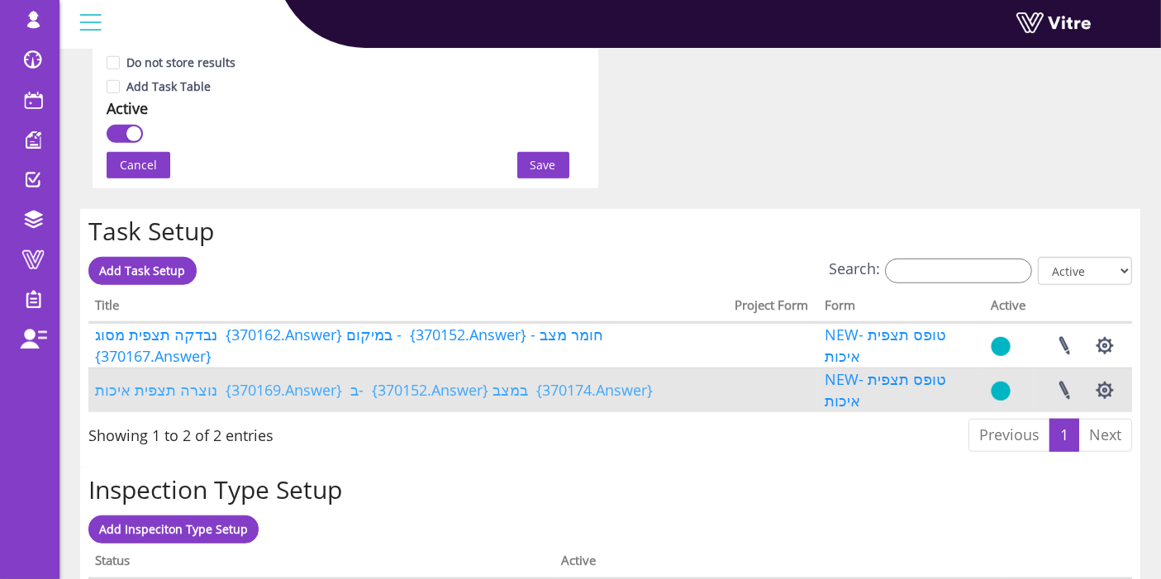
click at [582, 392] on link "נוצרה תצפית איכות {370169.Answer} ב- {370152.Answer} במצב {370174.Answer}" at bounding box center [374, 390] width 558 height 20
